Goal: Task Accomplishment & Management: Complete application form

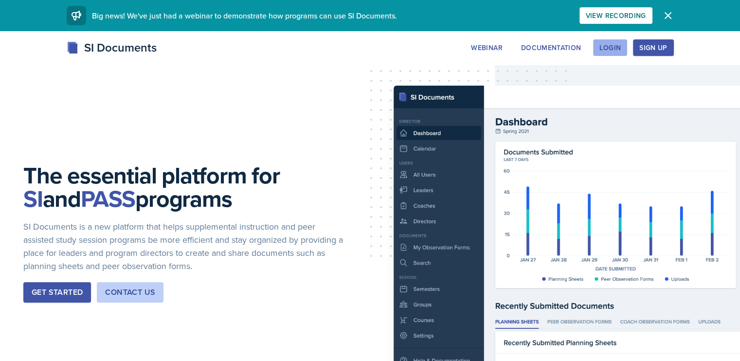
click at [621, 44] on div "Login" at bounding box center [610, 48] width 21 height 8
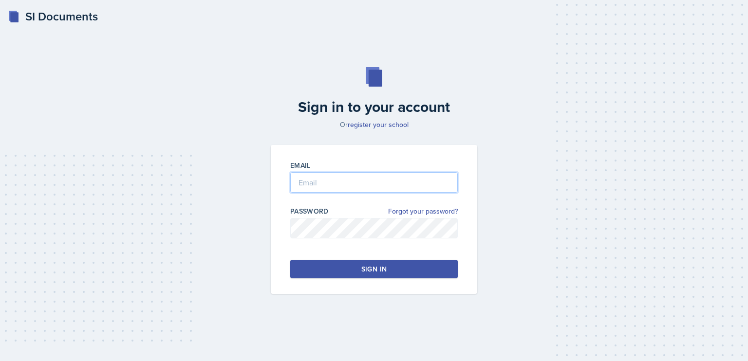
click at [374, 180] on input "email" at bounding box center [373, 182] width 167 height 20
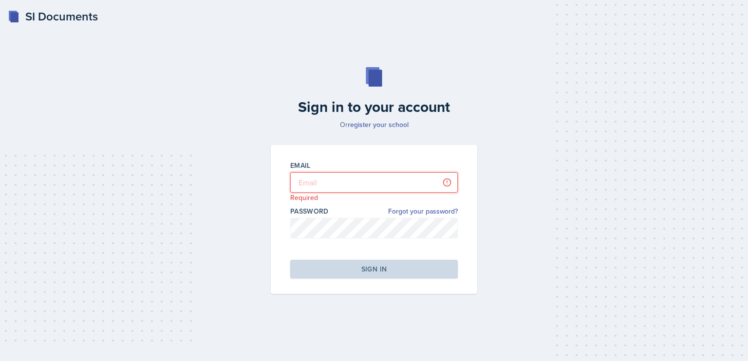
type input "andrew.carver1@bobcats.gcsu.edu"
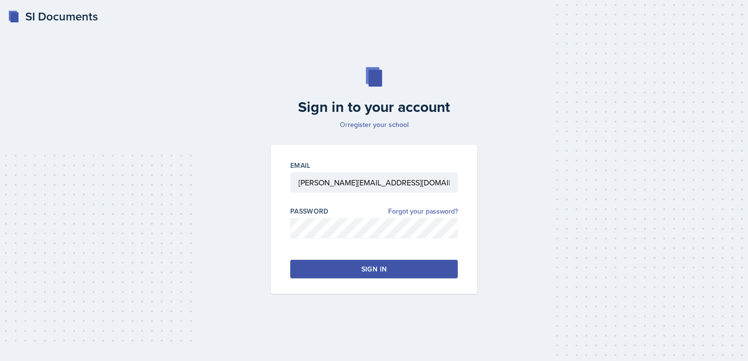
click at [385, 266] on div "Sign in" at bounding box center [373, 269] width 25 height 10
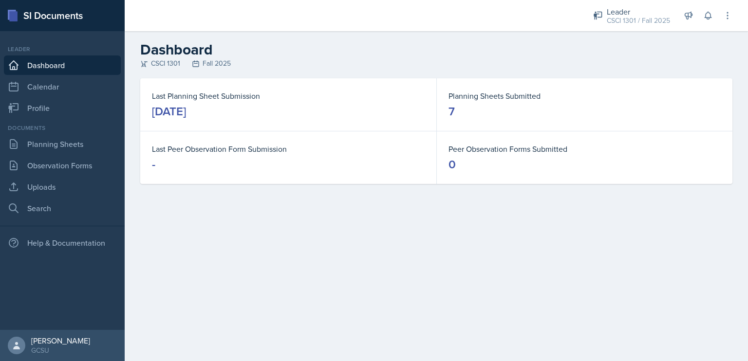
click at [186, 109] on div "[DATE]" at bounding box center [169, 112] width 34 height 16
click at [86, 136] on link "Planning Sheets" at bounding box center [62, 143] width 117 height 19
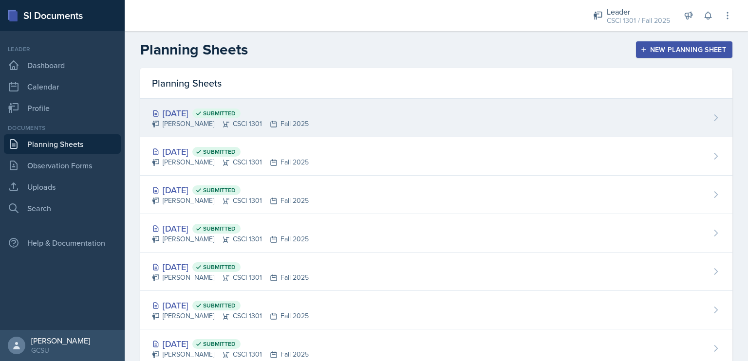
click at [180, 115] on div "Sep 22nd, 2025 Submitted" at bounding box center [230, 113] width 157 height 13
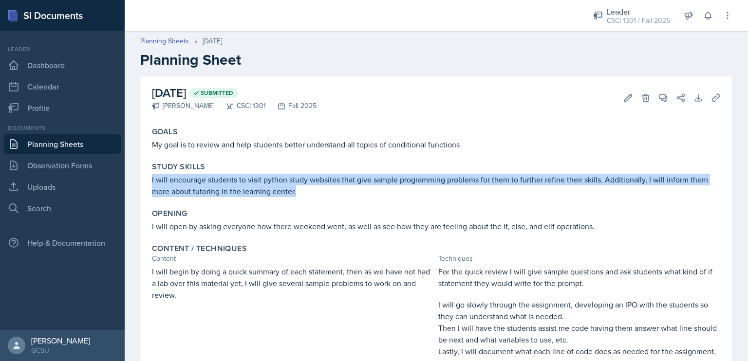
drag, startPoint x: 304, startPoint y: 192, endPoint x: 149, endPoint y: 177, distance: 155.9
click at [149, 177] on div "Study Skills I will encourage students to visit python study websites that give…" at bounding box center [436, 179] width 576 height 43
copy p "I will encourage students to visit python study websites that give sample progr…"
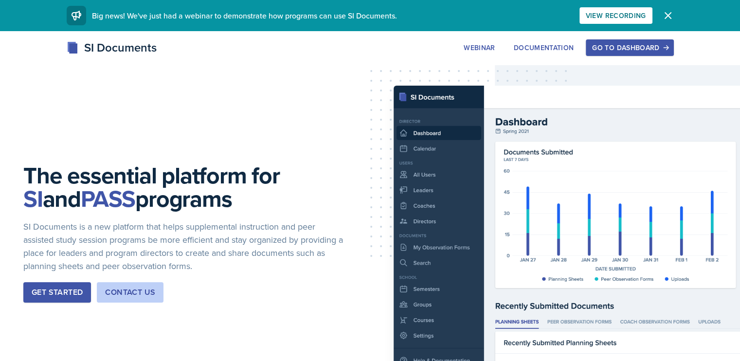
click at [667, 48] on div "Go to Dashboard" at bounding box center [629, 48] width 75 height 8
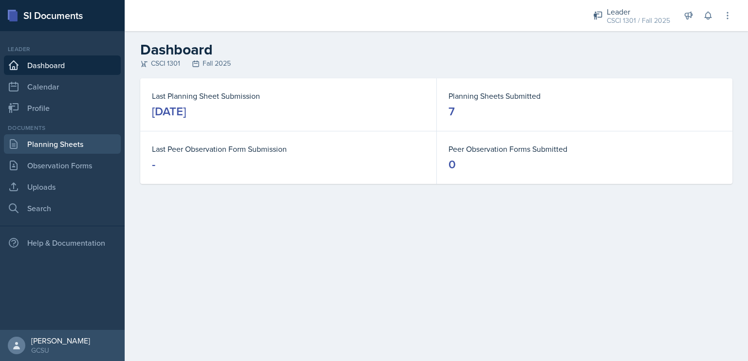
click at [76, 146] on link "Planning Sheets" at bounding box center [62, 143] width 117 height 19
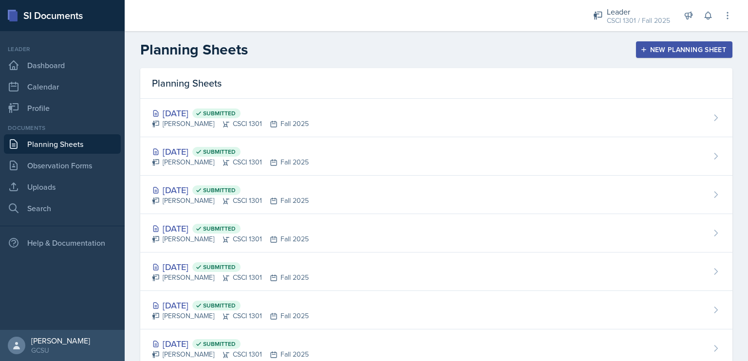
click at [645, 46] on div "New Planning Sheet" at bounding box center [684, 50] width 84 height 8
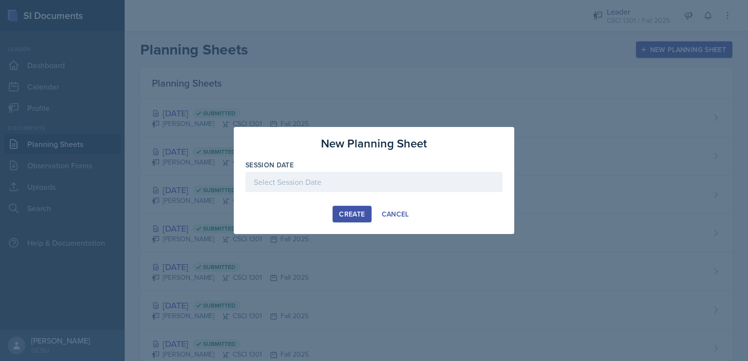
click at [328, 178] on div at bounding box center [373, 182] width 257 height 20
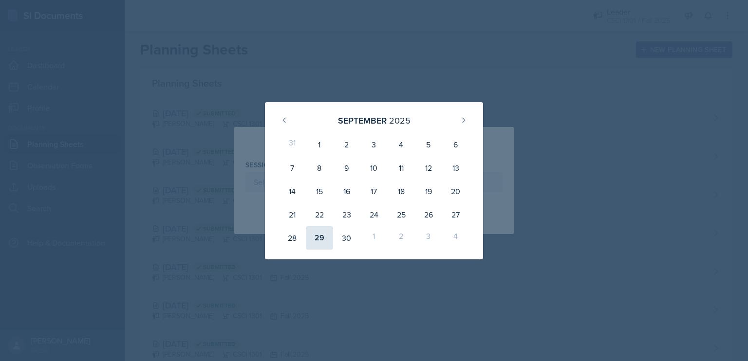
click at [322, 244] on div "29" at bounding box center [319, 237] width 27 height 23
type input "[DATE]"
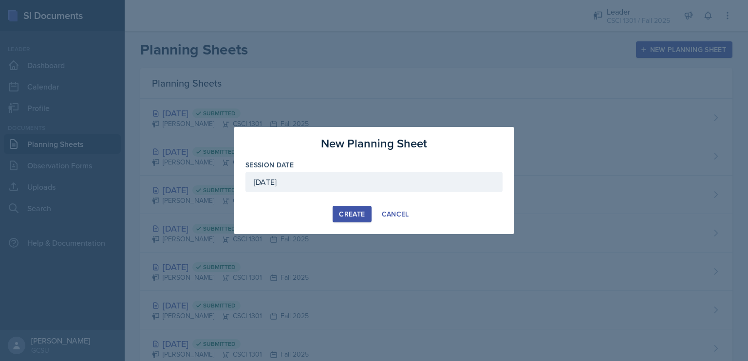
click at [349, 213] on div "Create" at bounding box center [352, 214] width 26 height 8
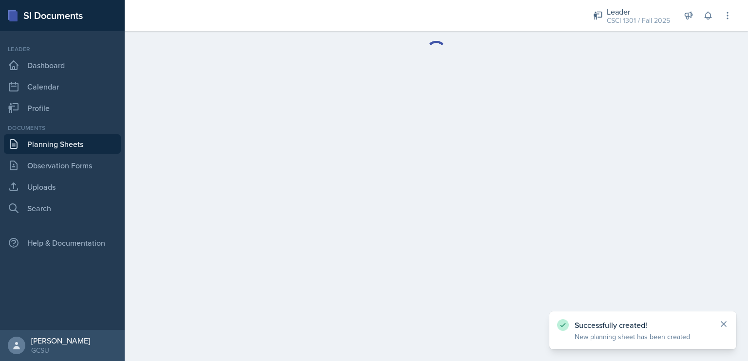
click at [722, 323] on icon at bounding box center [723, 324] width 5 height 5
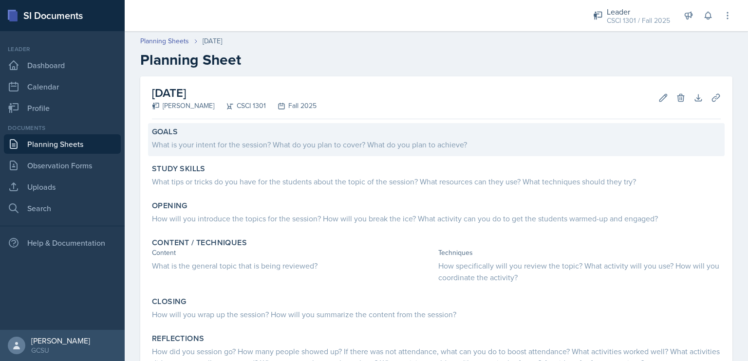
click at [314, 148] on div "What is your intent for the session? What do you plan to cover? What do you pla…" at bounding box center [436, 145] width 568 height 12
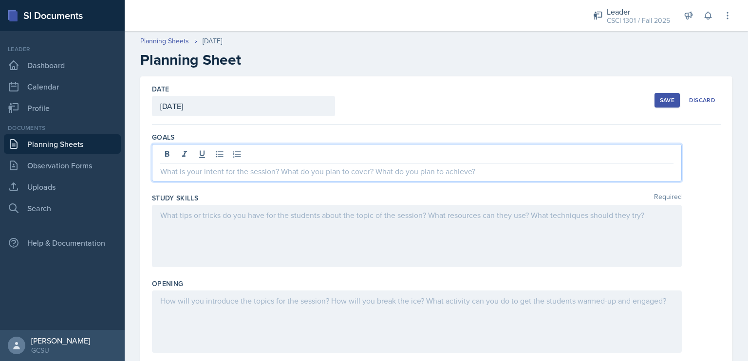
click at [312, 149] on div at bounding box center [417, 162] width 530 height 37
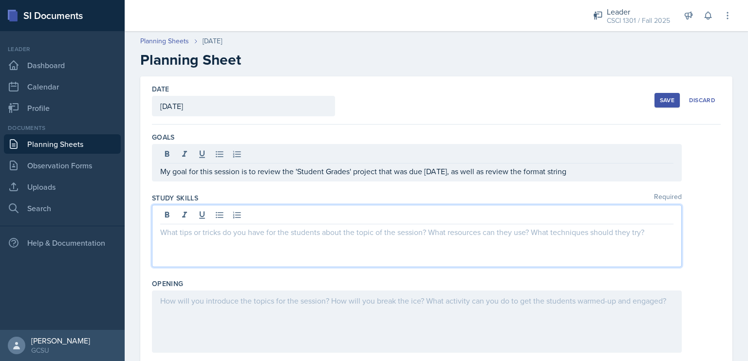
click at [289, 210] on div at bounding box center [417, 236] width 530 height 62
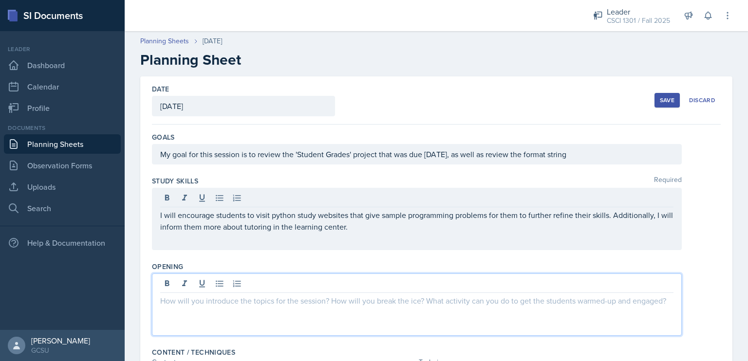
click at [271, 281] on div at bounding box center [417, 305] width 530 height 62
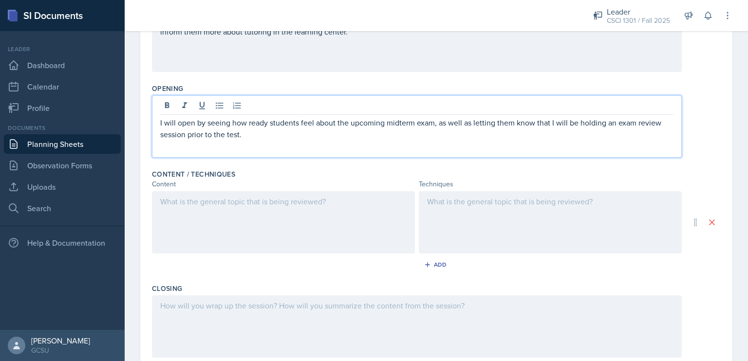
scroll to position [195, 0]
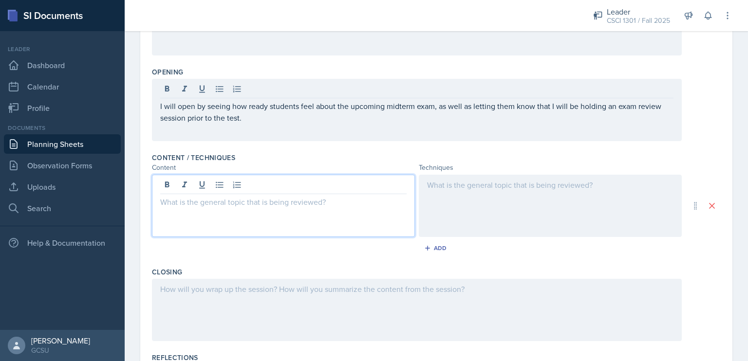
click at [292, 202] on p at bounding box center [283, 202] width 246 height 12
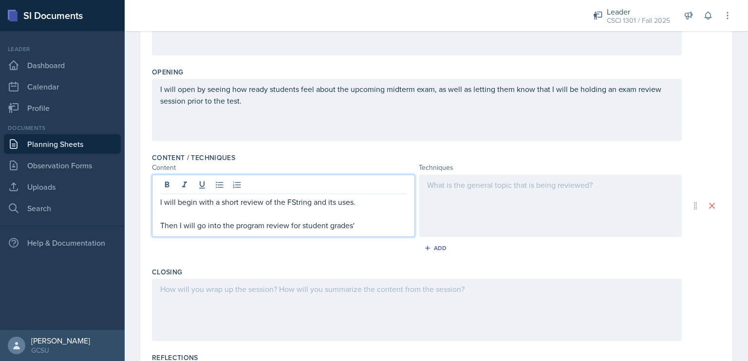
click at [301, 224] on p "Then I will go into the program review for student grades'" at bounding box center [283, 226] width 246 height 12
click at [361, 227] on p "Then I will go into the program review for 'student grades'" at bounding box center [283, 226] width 246 height 12
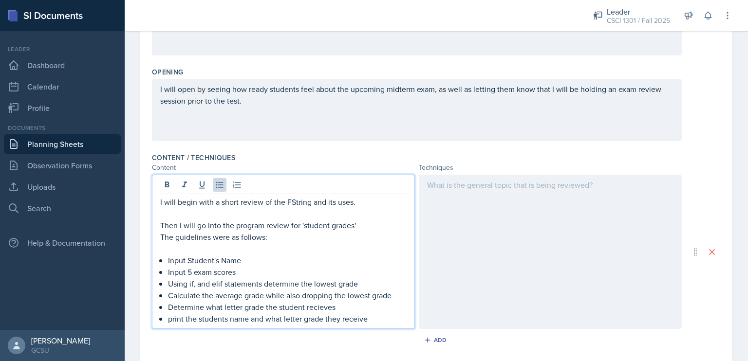
click at [323, 305] on p "Determine what letter grade the student recieves" at bounding box center [287, 307] width 238 height 12
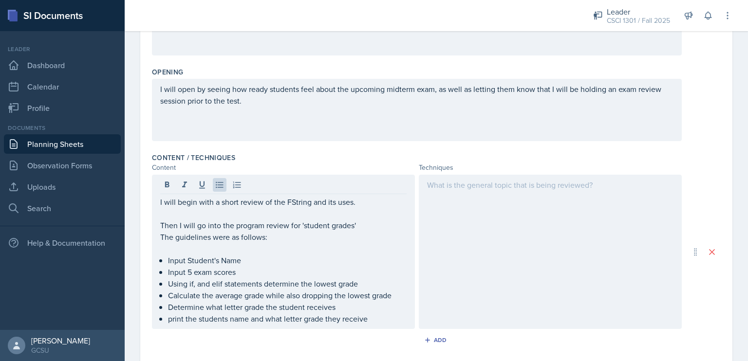
click at [445, 220] on div at bounding box center [550, 252] width 263 height 154
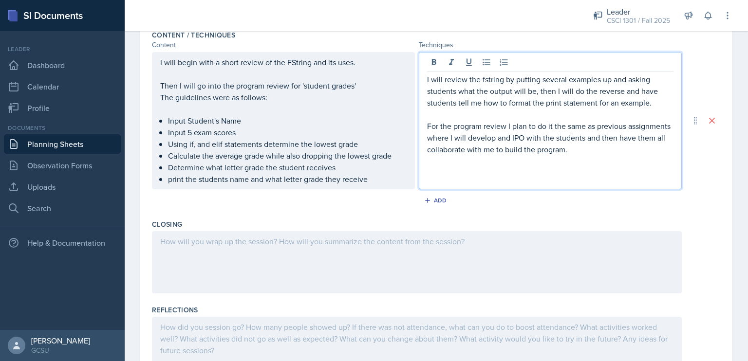
scroll to position [373, 0]
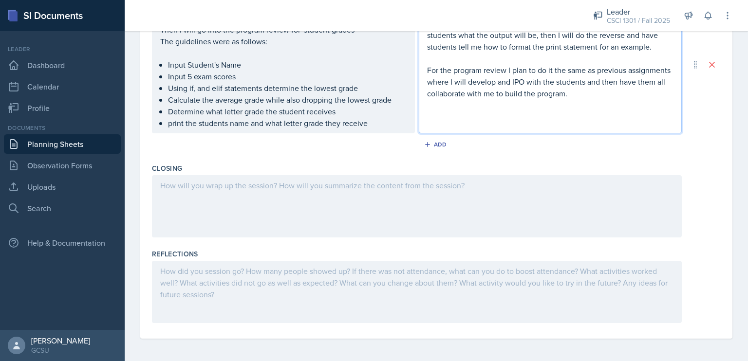
click at [351, 181] on div at bounding box center [417, 206] width 530 height 62
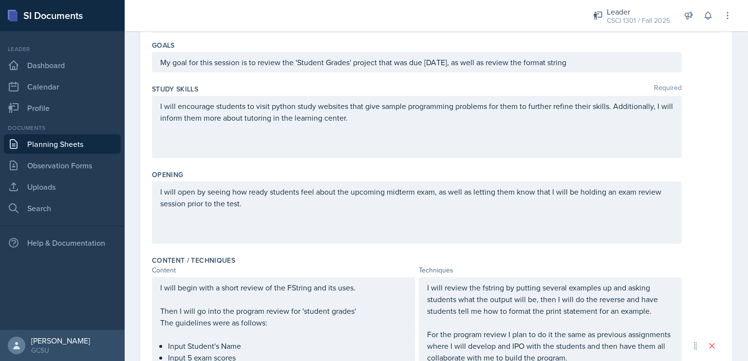
scroll to position [0, 0]
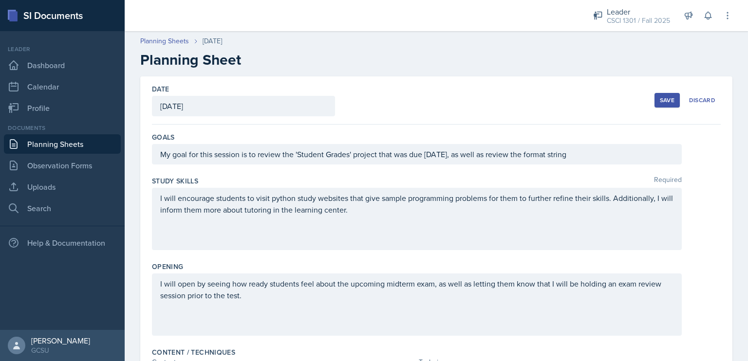
click at [660, 103] on div "Save" at bounding box center [667, 100] width 15 height 8
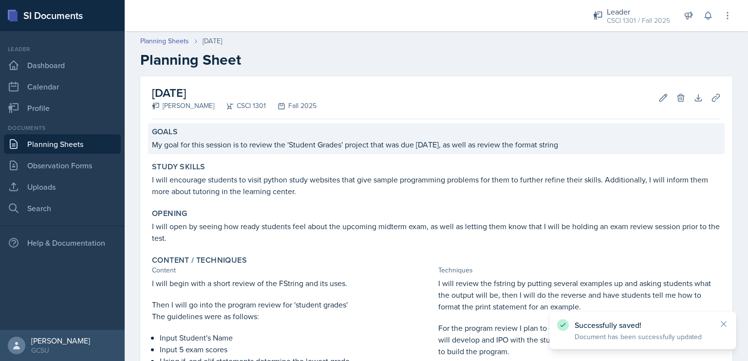
scroll to position [191, 0]
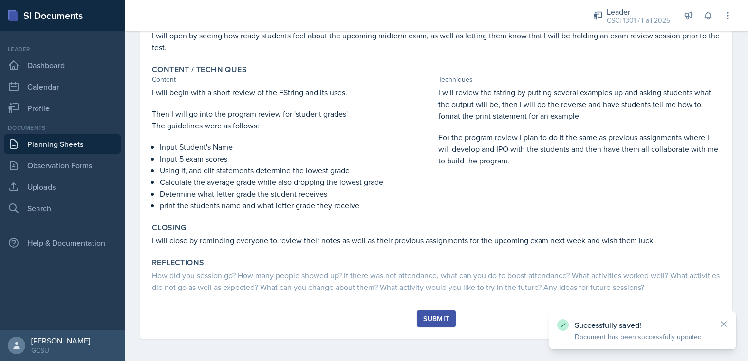
click at [423, 321] on div "Submit" at bounding box center [436, 319] width 26 height 8
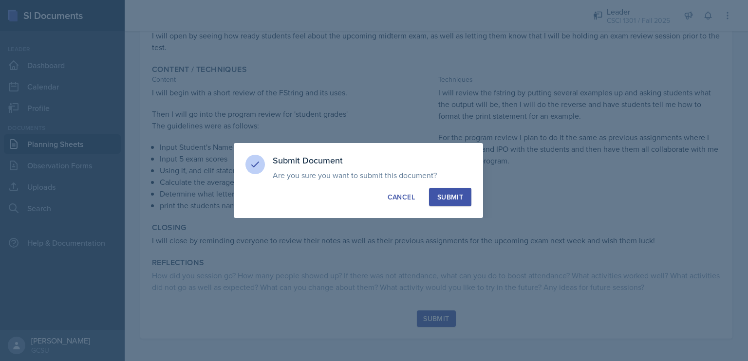
click at [454, 202] on button "Submit" at bounding box center [450, 197] width 42 height 18
